Goal: Information Seeking & Learning: Compare options

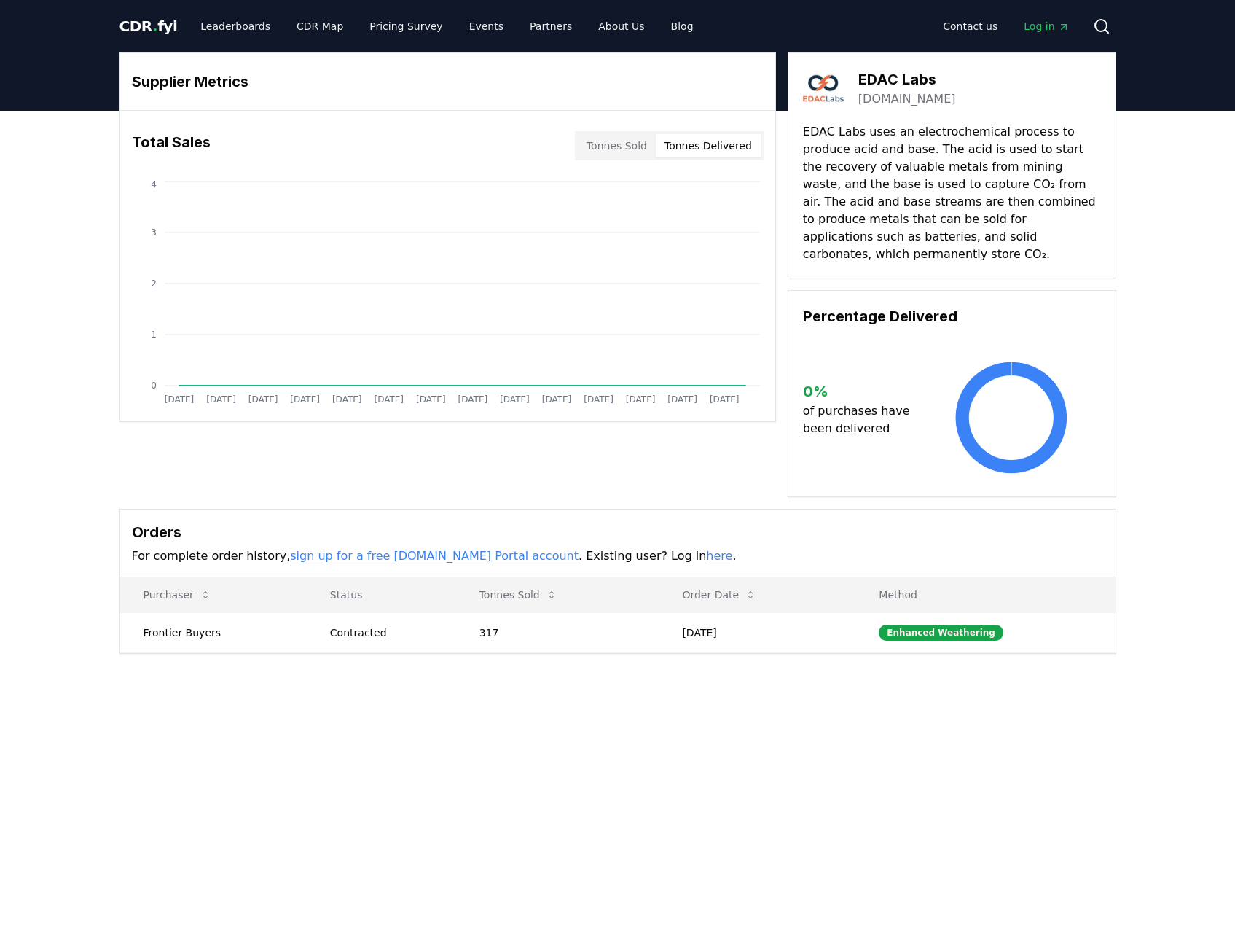
click at [715, 156] on button "Tonnes Delivered" at bounding box center [707, 145] width 105 height 24
click at [626, 146] on button "Tonnes Sold" at bounding box center [617, 145] width 78 height 24
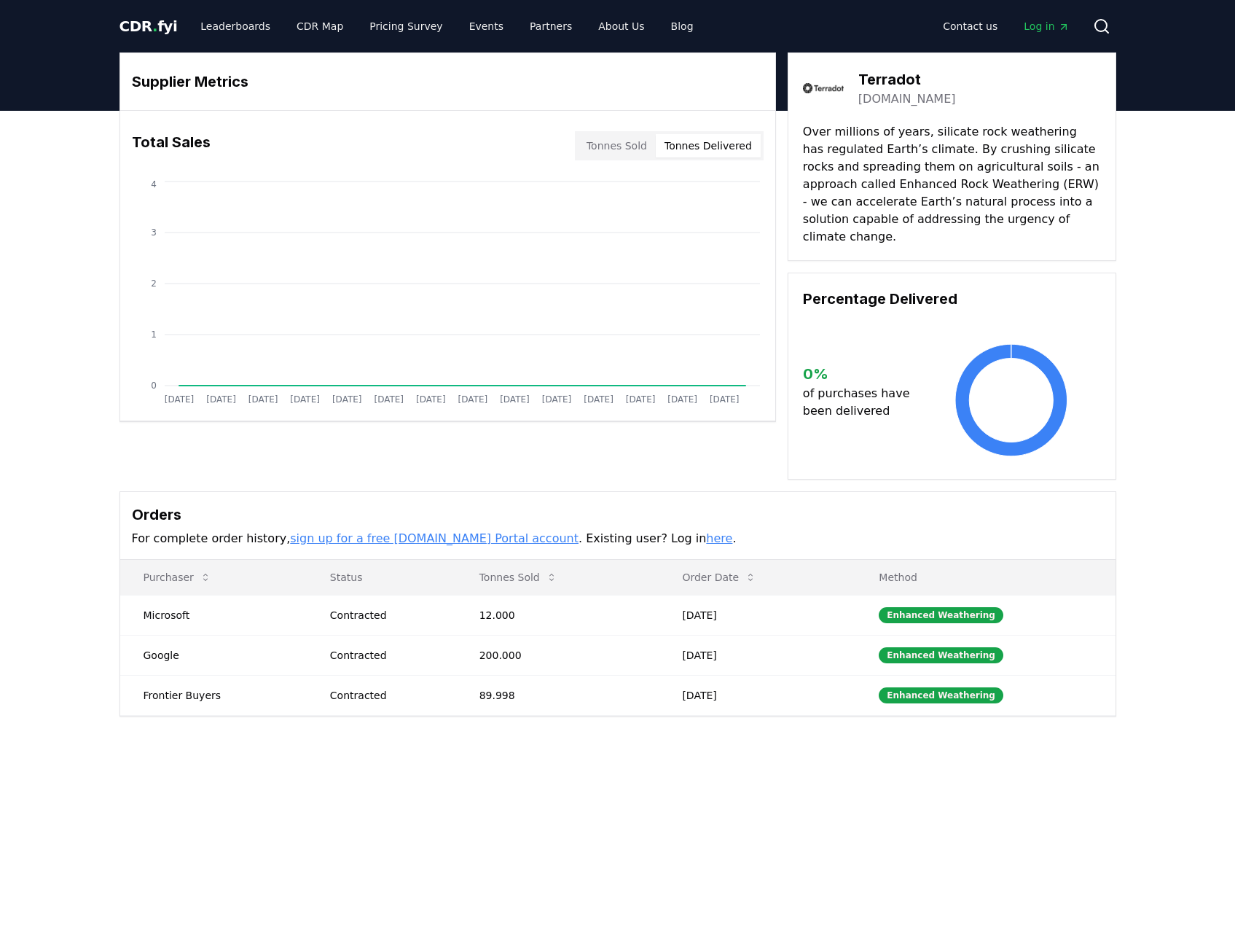
click at [699, 144] on button "Tonnes Delivered" at bounding box center [707, 145] width 105 height 24
click at [655, 149] on button "Tonnes Sold" at bounding box center [617, 145] width 78 height 24
